Goal: Transaction & Acquisition: Purchase product/service

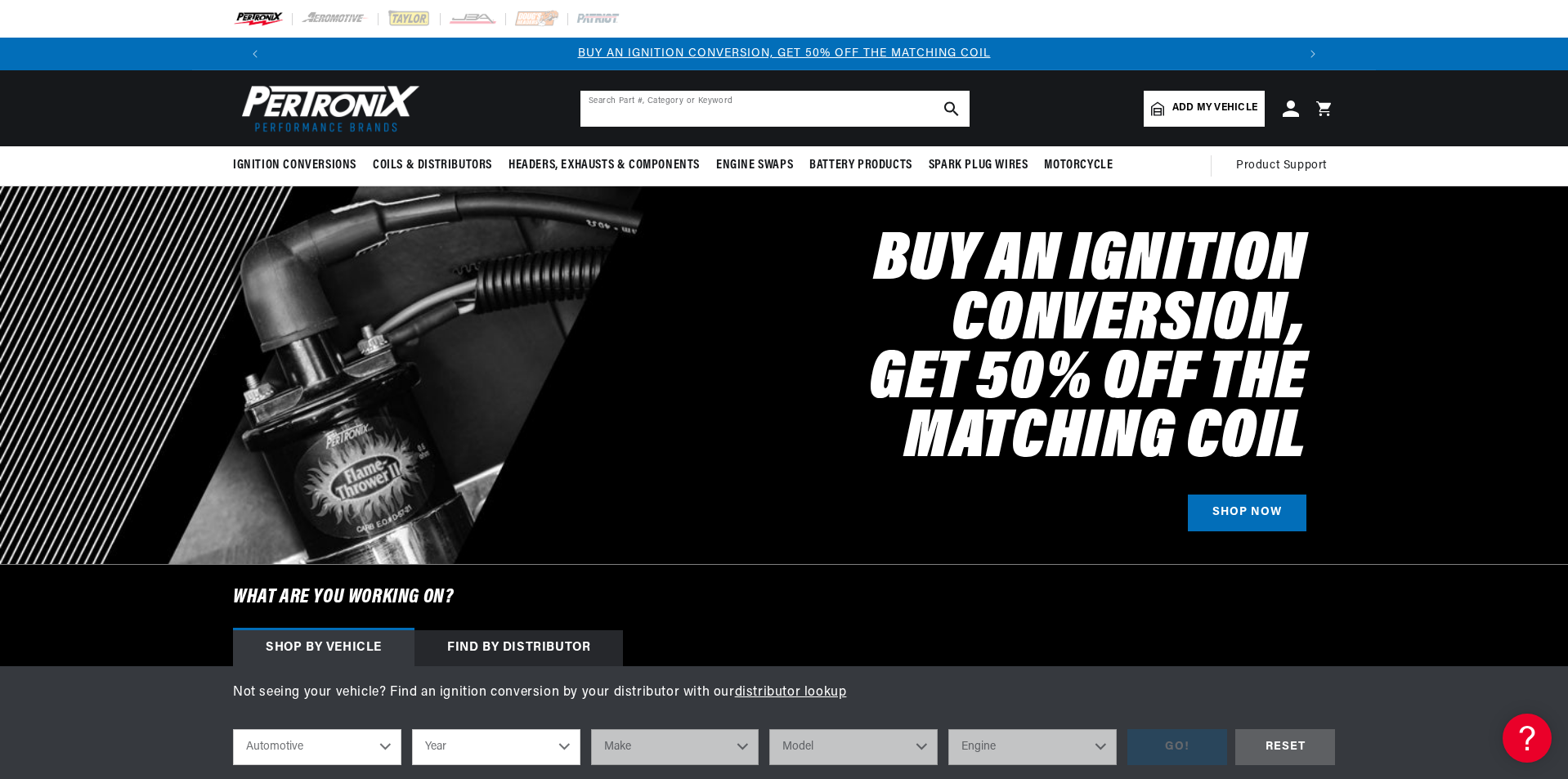
click at [822, 110] on input "text" at bounding box center [775, 109] width 389 height 36
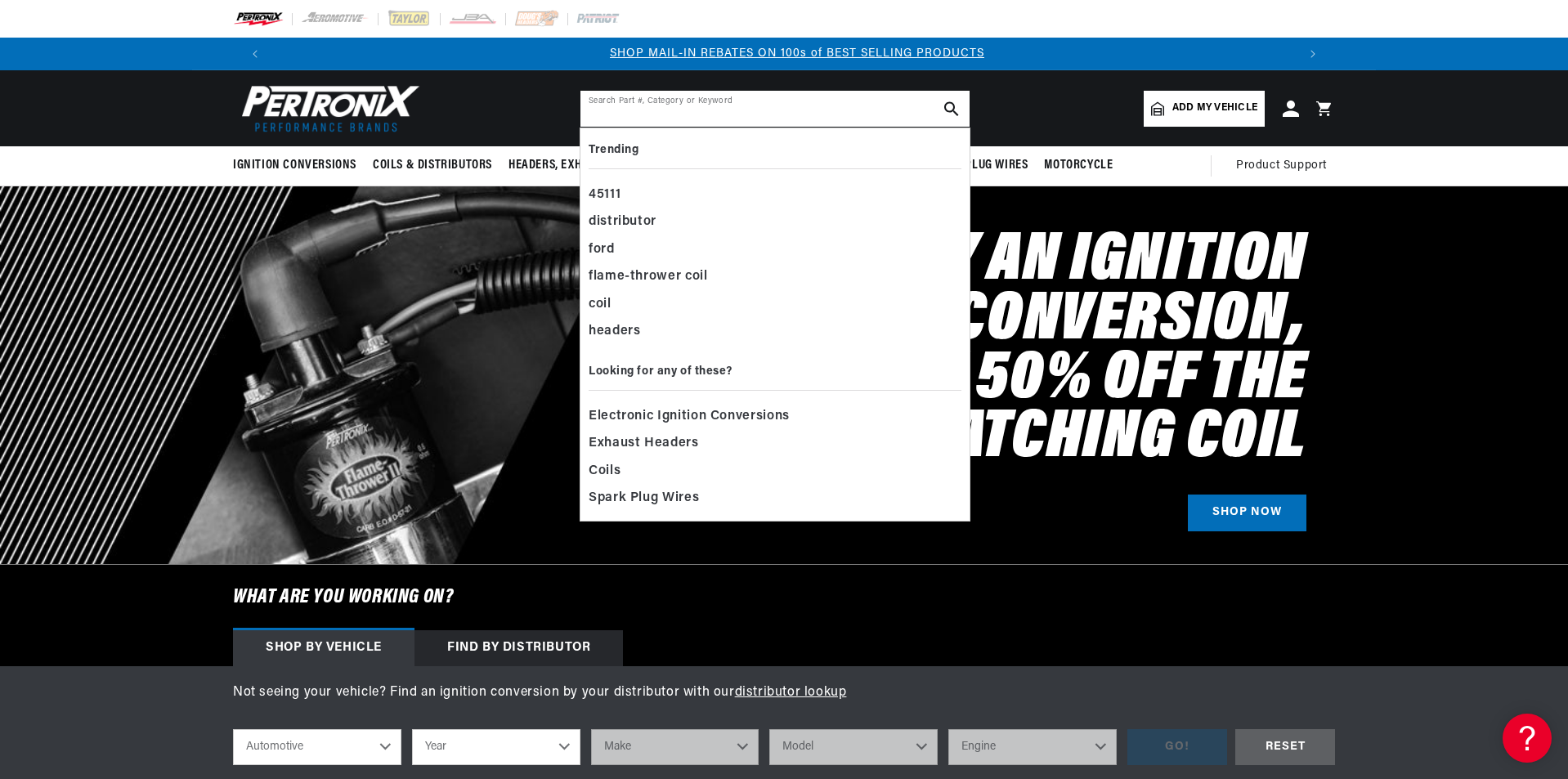
scroll to position [0, 1021]
click at [668, 444] on span "Exhaust Headers" at bounding box center [644, 444] width 110 height 23
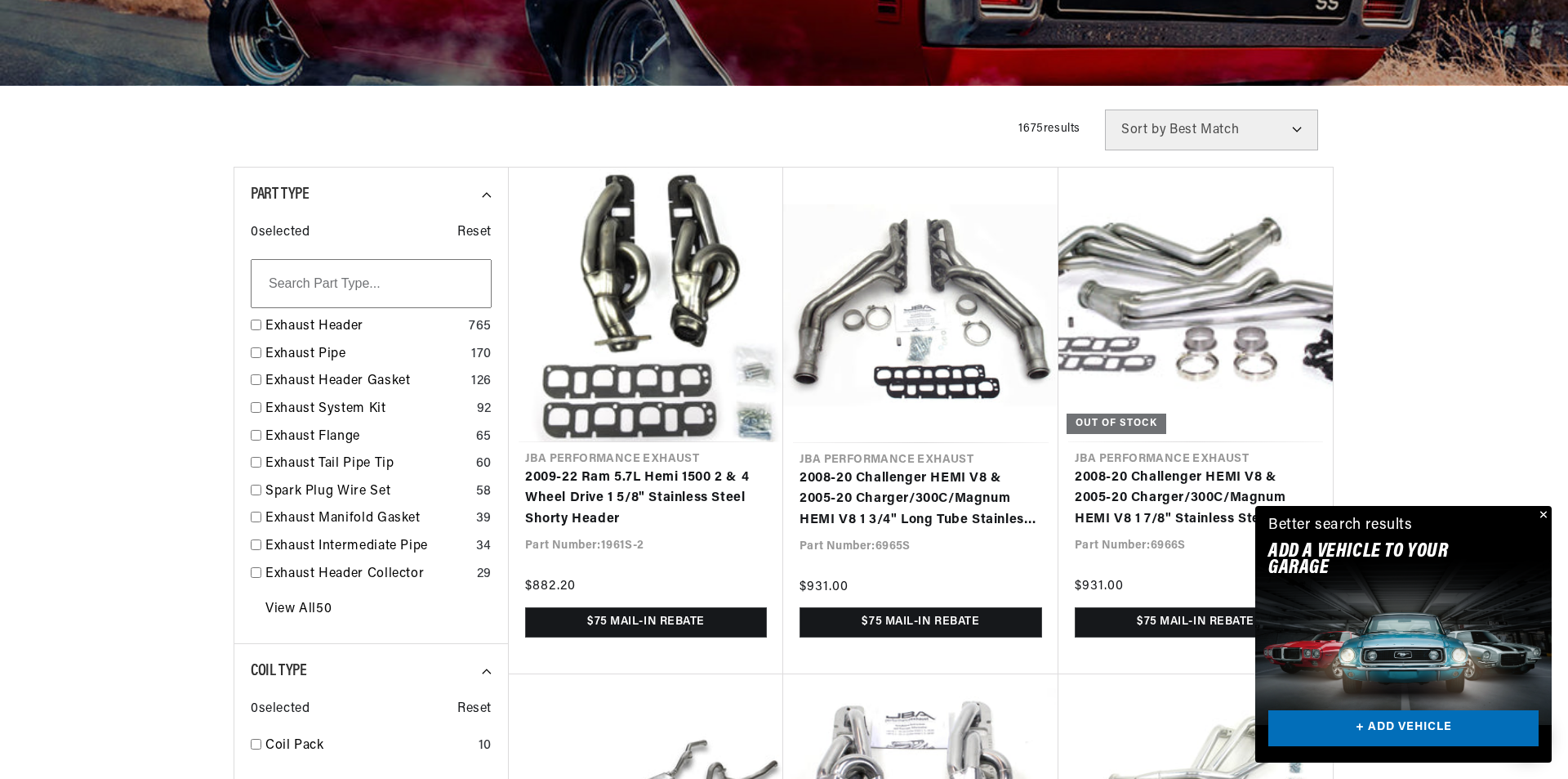
click at [1544, 513] on div "Close dialog FIND THE RIGHT PARTS Take our quick quiz using the button below, a…" at bounding box center [784, 390] width 1568 height 779
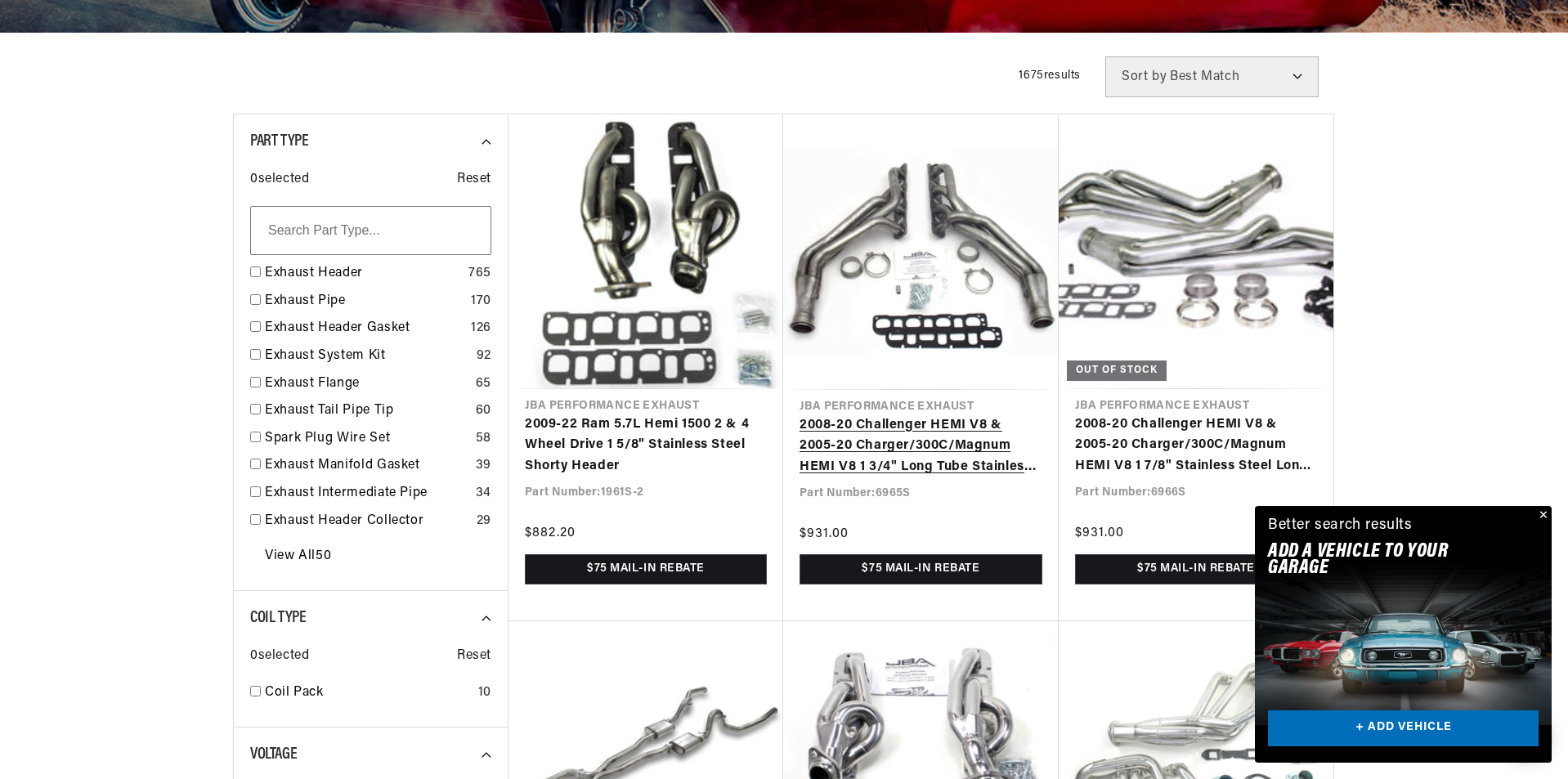
scroll to position [408, 0]
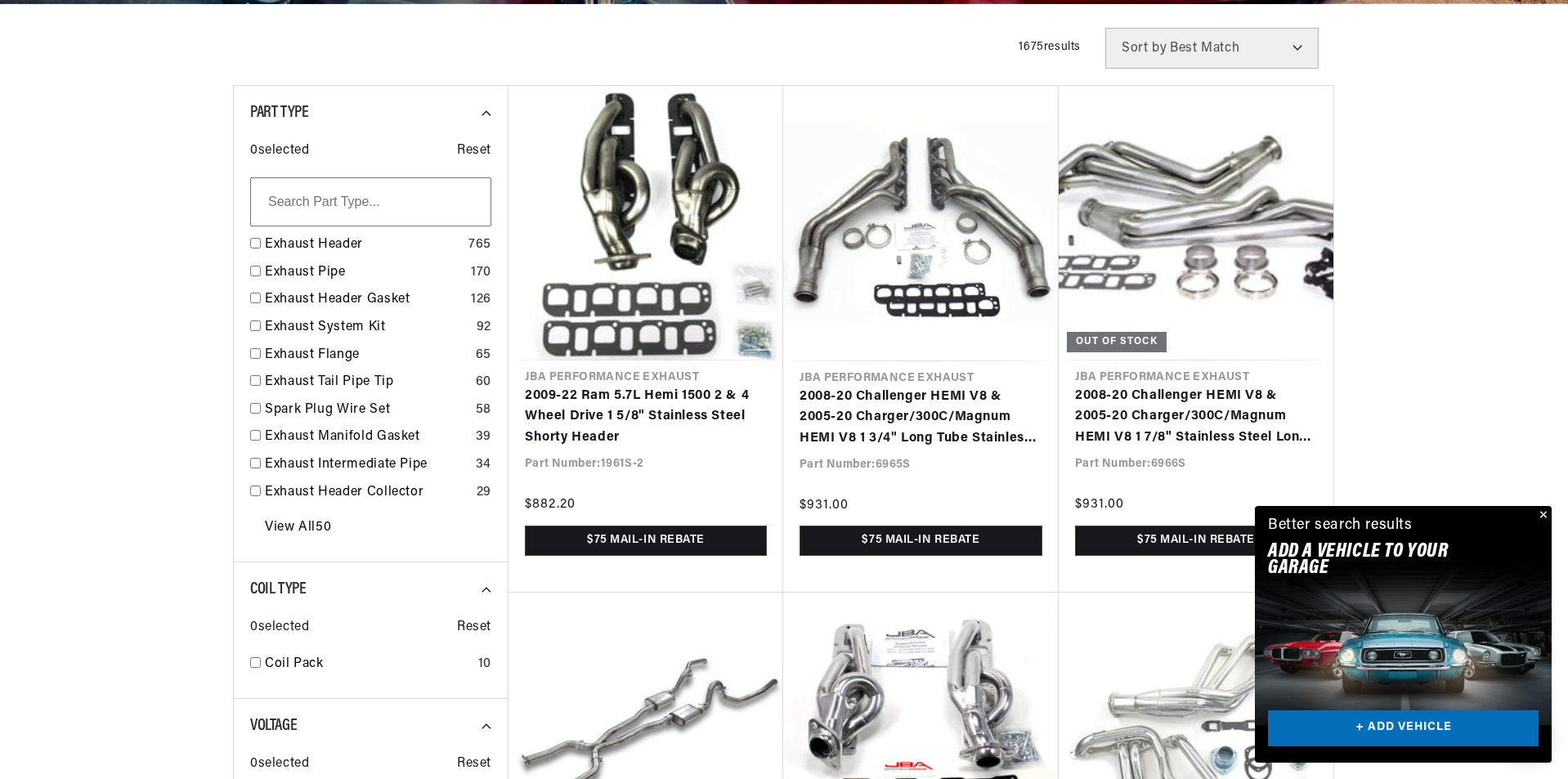
click at [1544, 513] on button "Close" at bounding box center [1541, 516] width 20 height 20
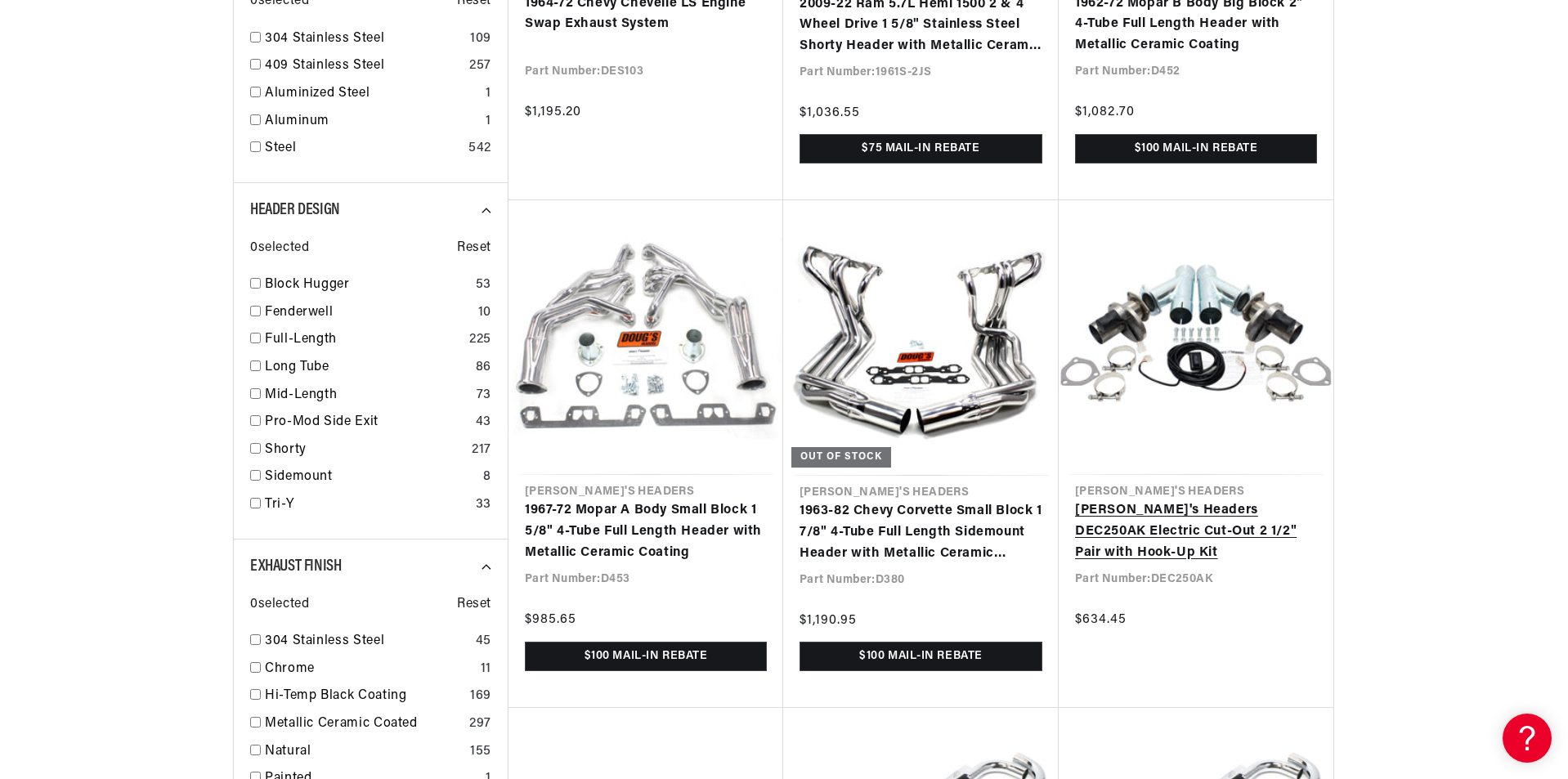
scroll to position [0, 1794]
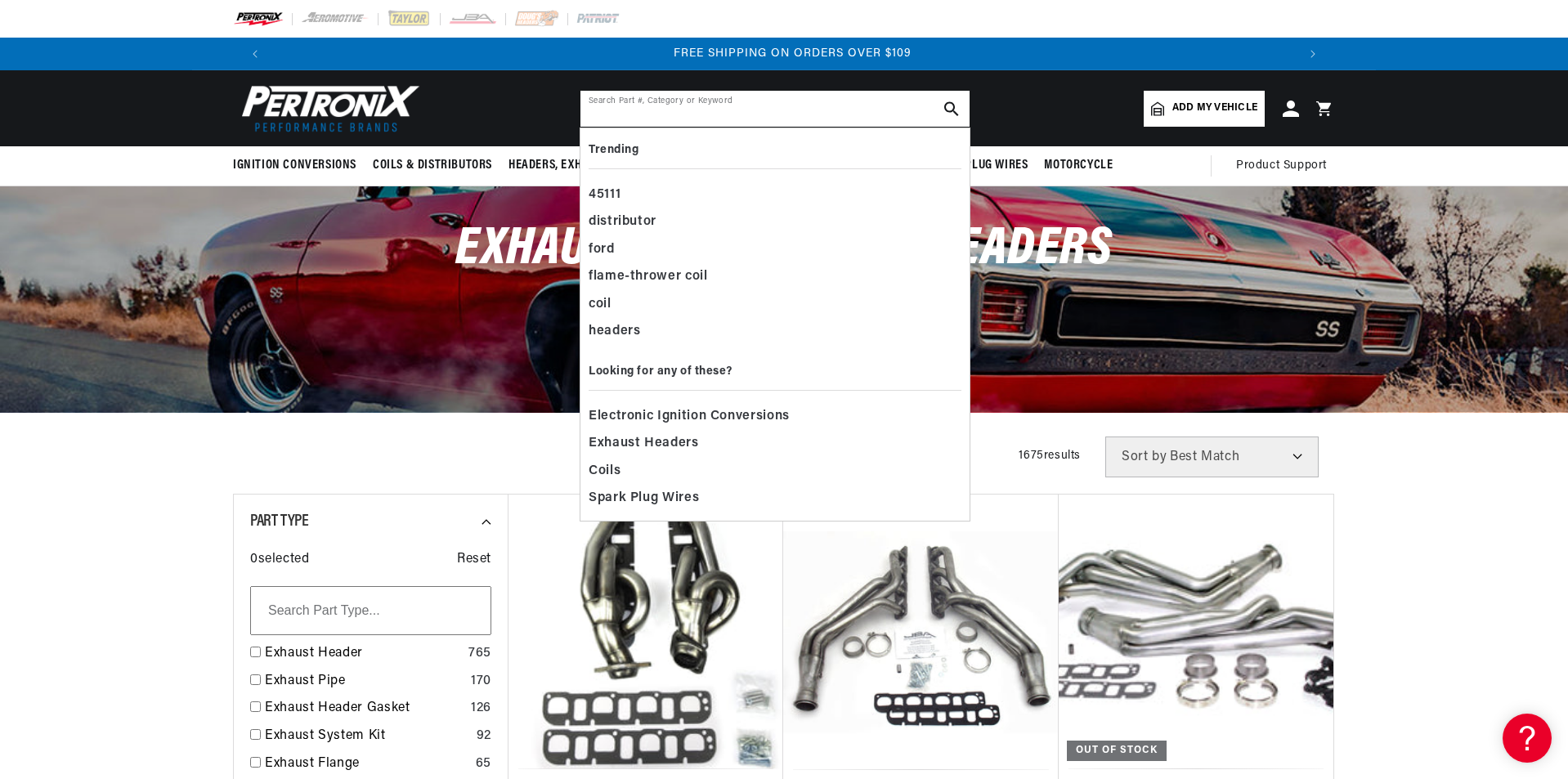
click at [859, 110] on input "text" at bounding box center [775, 109] width 389 height 36
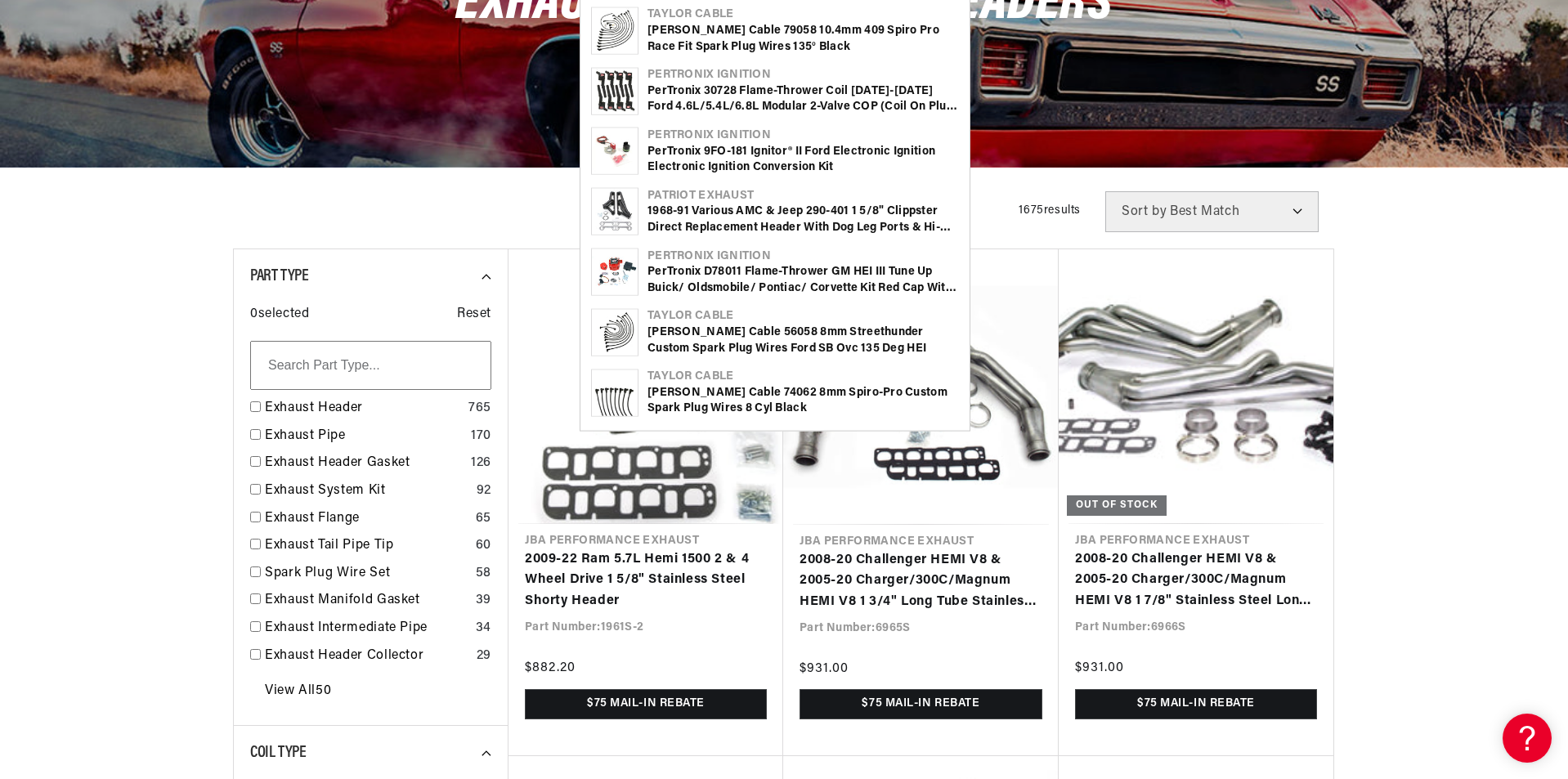
scroll to position [0, 2042]
type input "grand wagoneer"
click at [720, 210] on div "1968-91 Various AMC & Jeep 290-401 1 5/8" Clippster Direct Replacement Header w…" at bounding box center [803, 220] width 312 height 32
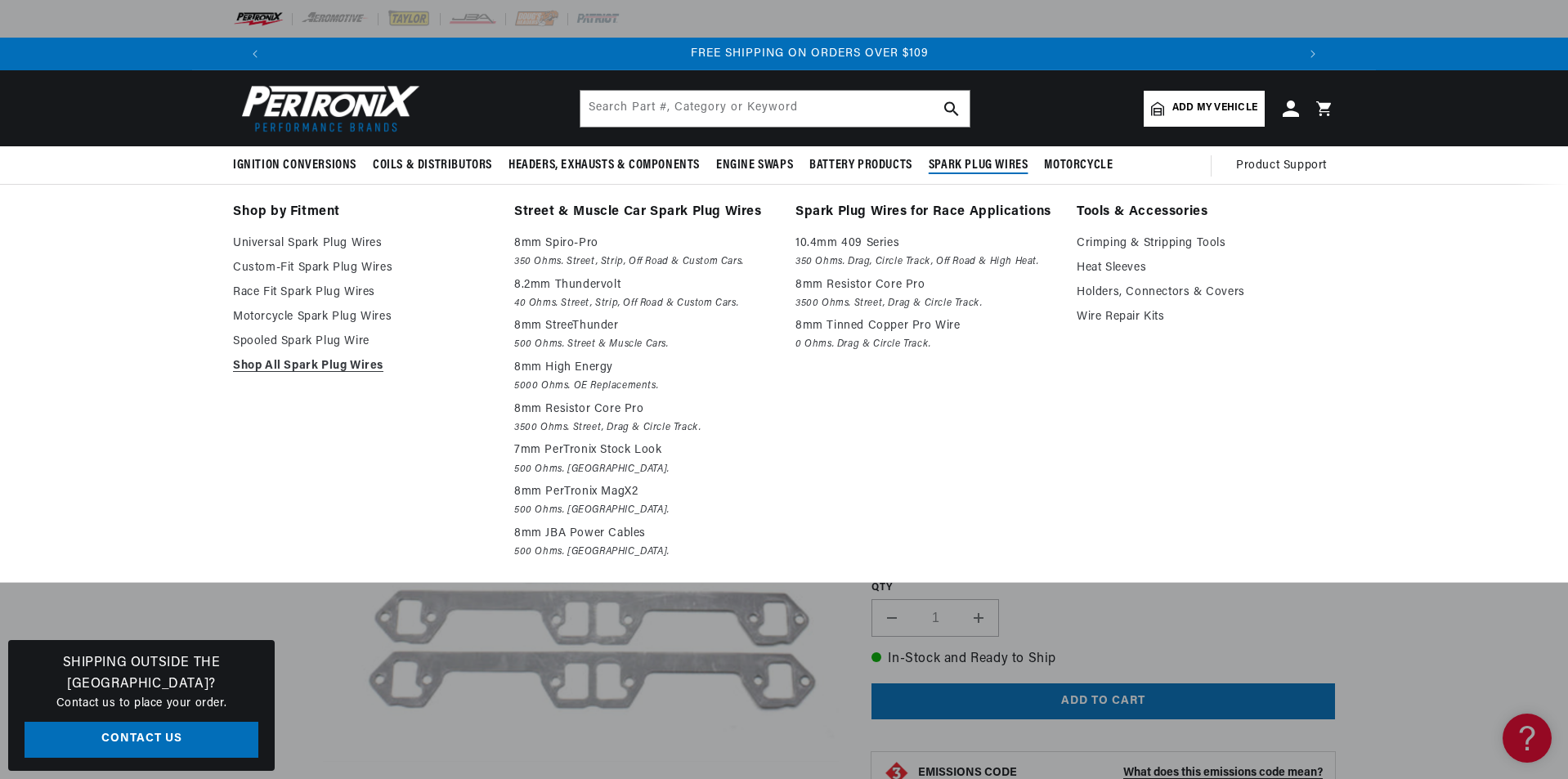
scroll to position [0, 2042]
